Goal: Navigation & Orientation: Find specific page/section

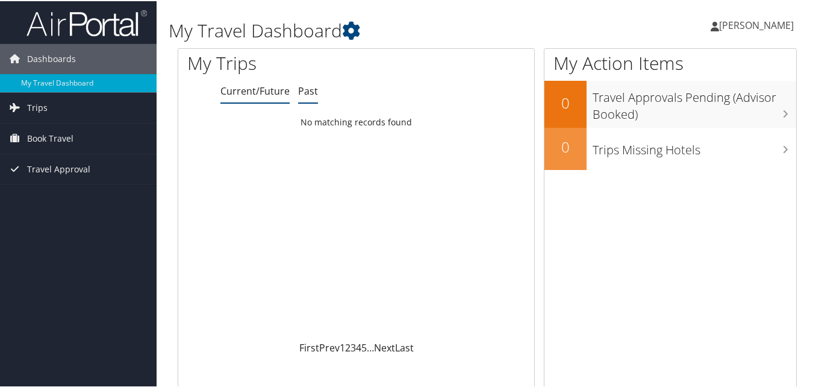
click at [299, 93] on link "Past" at bounding box center [308, 89] width 20 height 13
click at [93, 110] on link "Trips" at bounding box center [78, 107] width 157 height 30
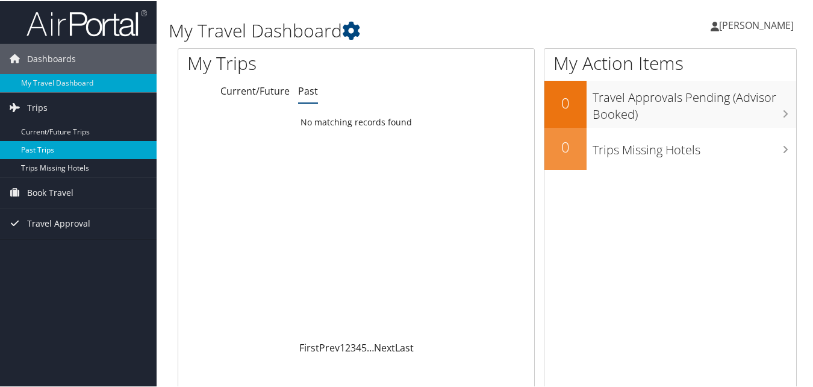
click at [67, 149] on link "Past Trips" at bounding box center [78, 149] width 157 height 18
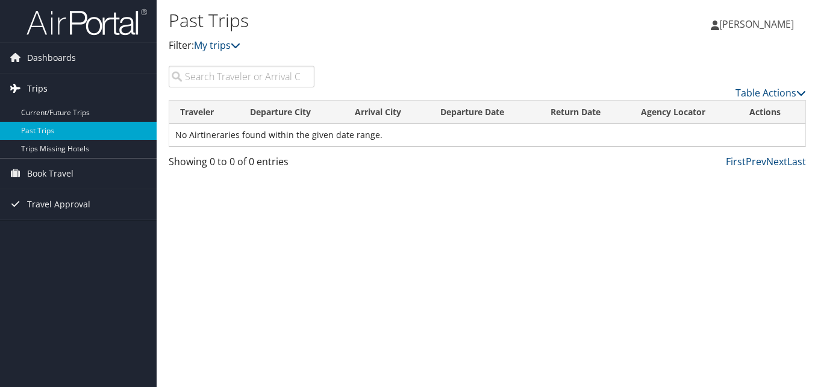
click at [111, 86] on link "Trips" at bounding box center [78, 89] width 157 height 30
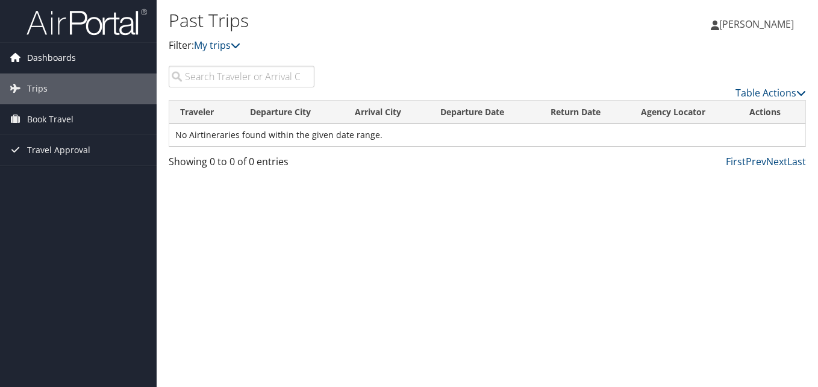
click at [102, 53] on link "Dashboards" at bounding box center [78, 58] width 157 height 30
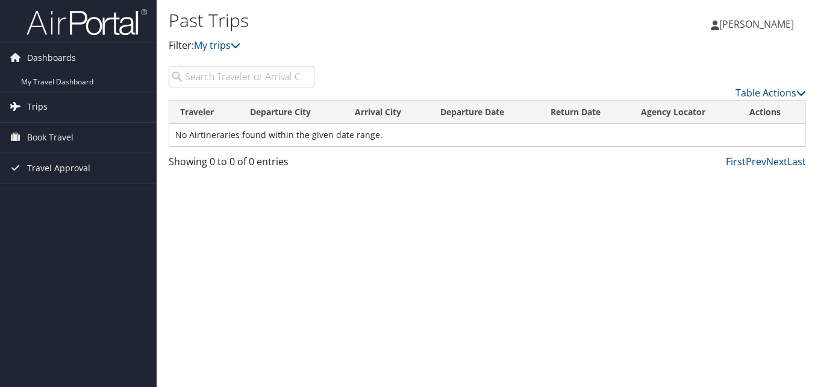
click at [77, 107] on link "Trips" at bounding box center [78, 107] width 157 height 30
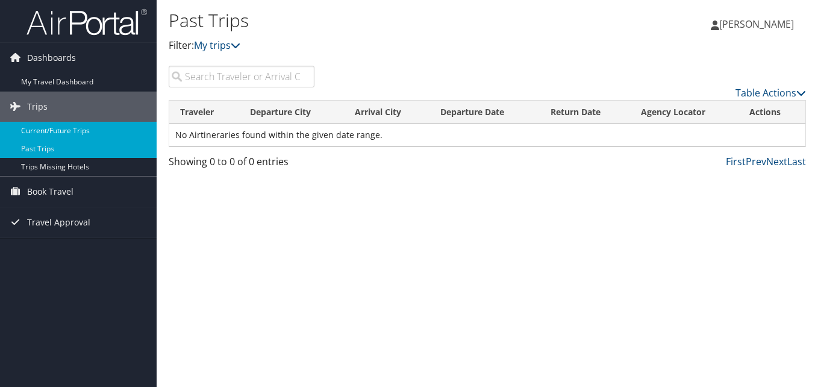
click at [75, 133] on link "Current/Future Trips" at bounding box center [78, 131] width 157 height 18
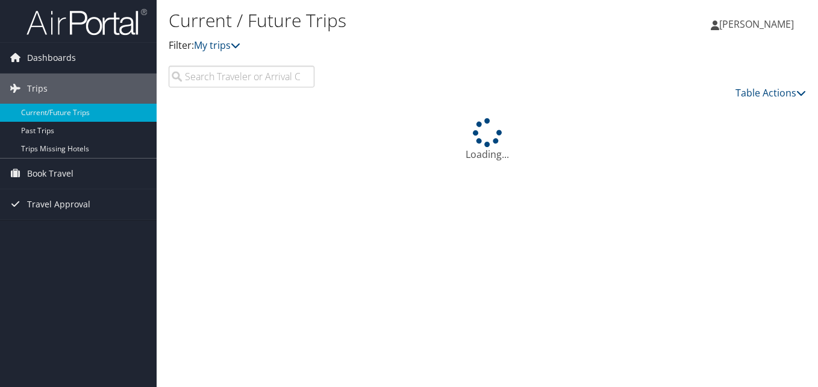
click at [22, 66] on link "Dashboards" at bounding box center [78, 58] width 157 height 30
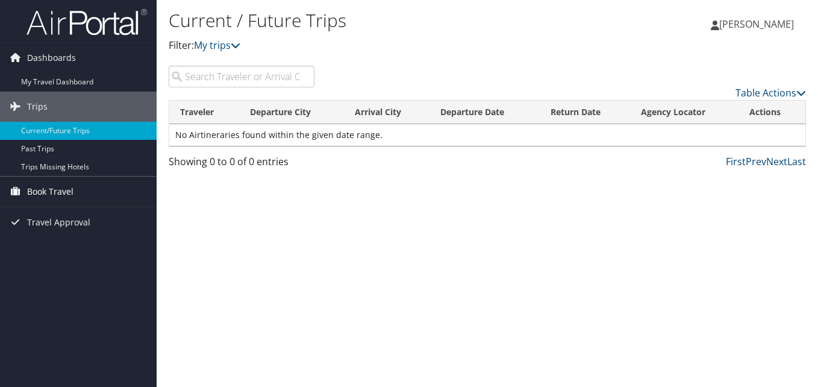
click at [43, 191] on span "Book Travel" at bounding box center [50, 192] width 46 height 30
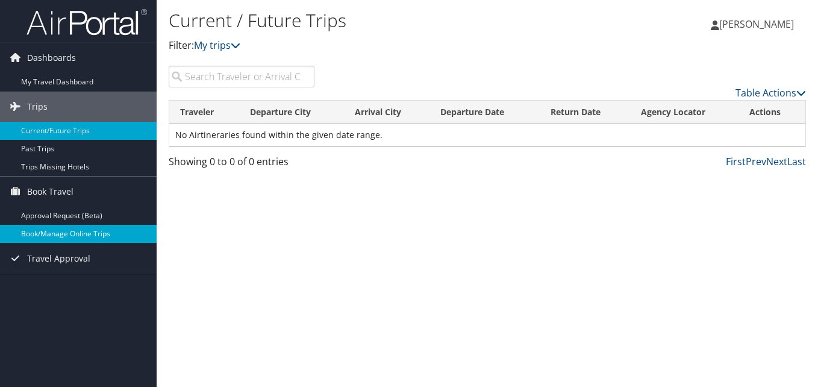
click at [45, 229] on link "Book/Manage Online Trips" at bounding box center [78, 234] width 157 height 18
